Goal: Task Accomplishment & Management: Use online tool/utility

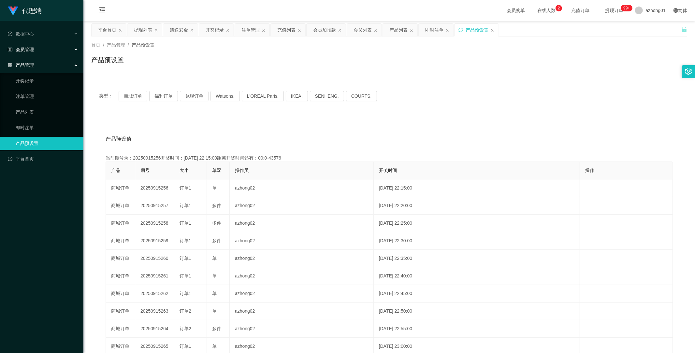
click at [29, 47] on span "会员管理" at bounding box center [21, 49] width 26 height 5
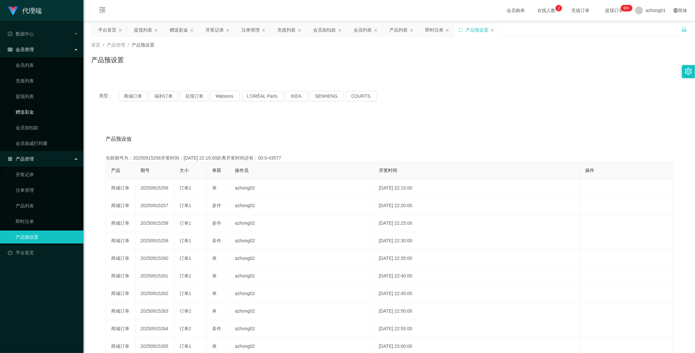
click at [31, 112] on link "赠送彩金" at bounding box center [47, 112] width 63 height 13
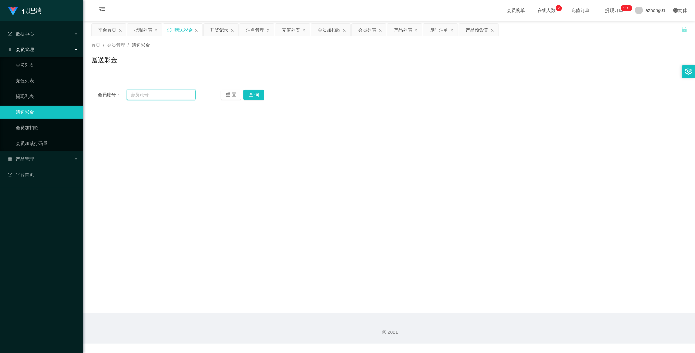
click at [168, 96] on input "text" at bounding box center [161, 95] width 69 height 10
paste input "Camilliachin"
type input "Camilliachin"
click at [248, 95] on button "查 询" at bounding box center [253, 95] width 21 height 10
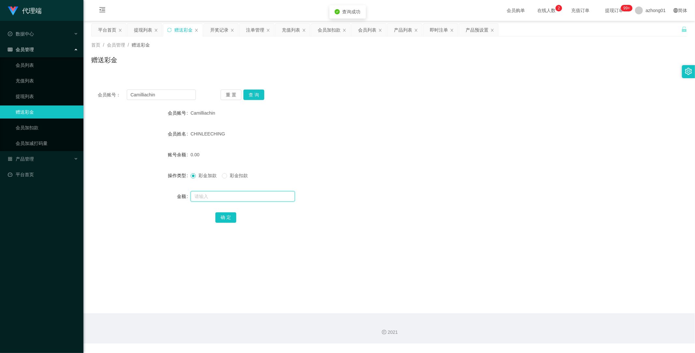
click at [229, 196] on input "text" at bounding box center [243, 196] width 104 height 10
type input "800"
click at [226, 216] on button "确 定" at bounding box center [225, 217] width 21 height 10
click at [252, 92] on button "查 询" at bounding box center [253, 95] width 21 height 10
